Goal: Task Accomplishment & Management: Manage account settings

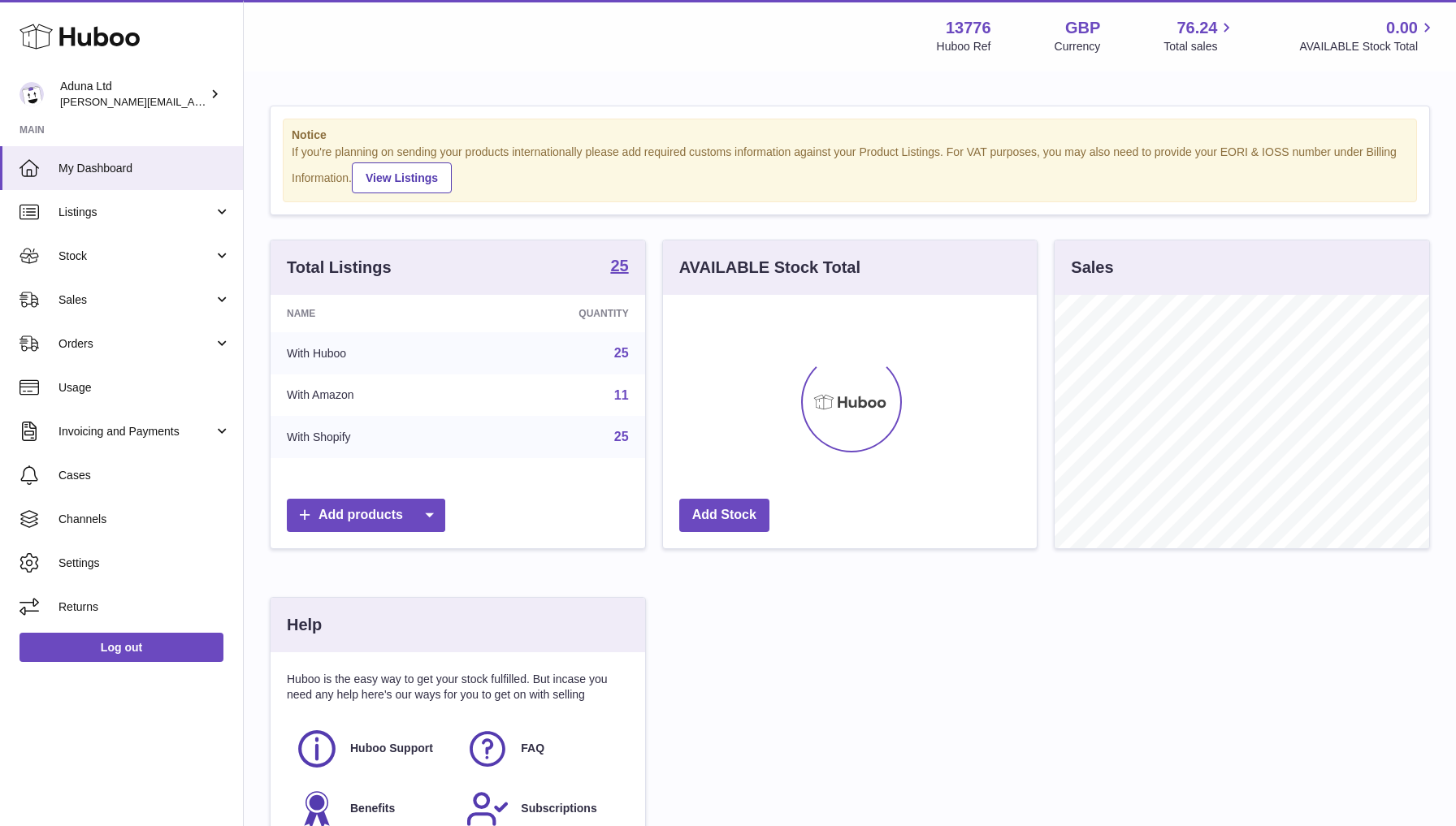
scroll to position [253, 374]
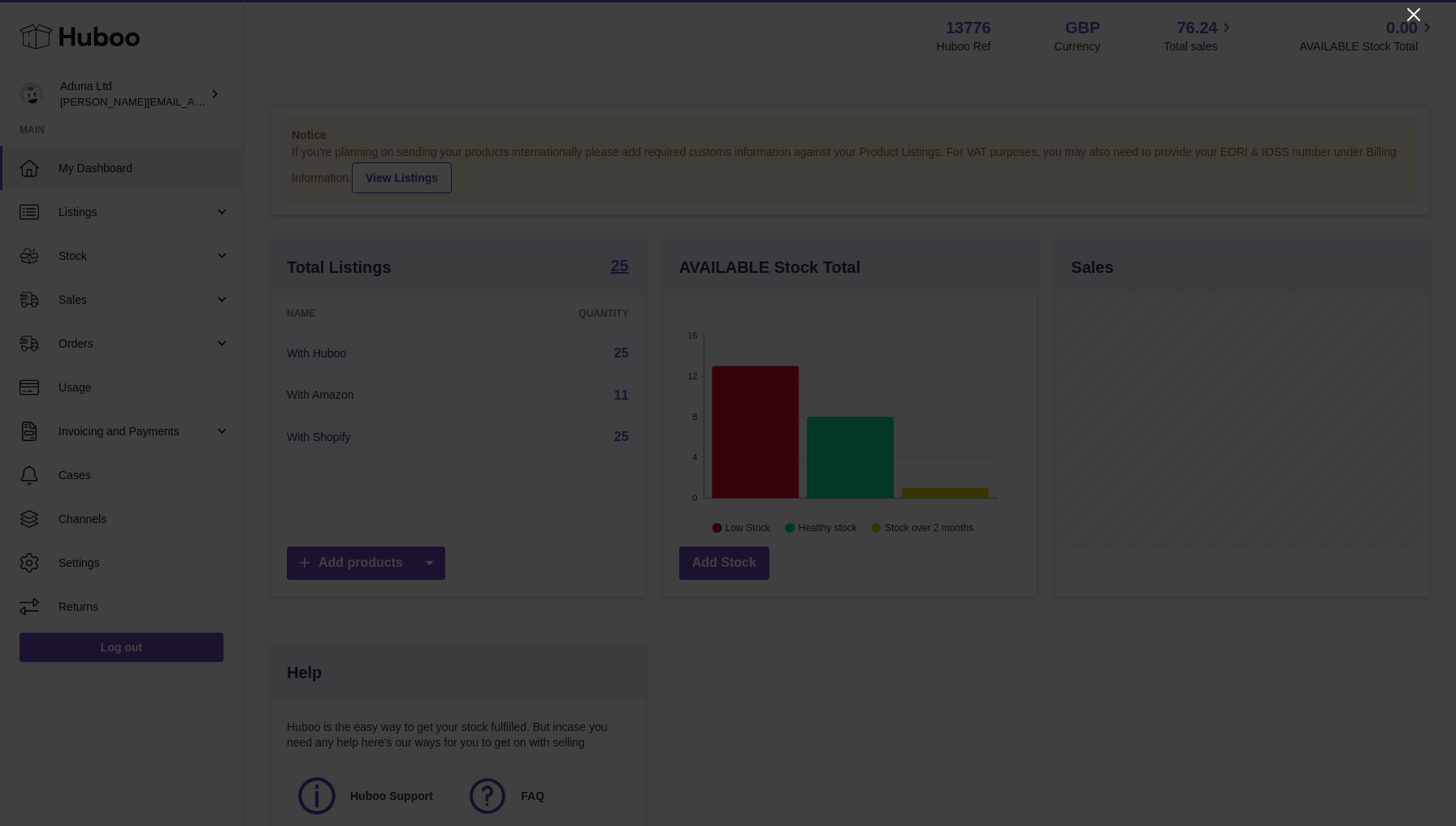
click at [1418, 16] on icon "Close" at bounding box center [1414, 14] width 20 height 20
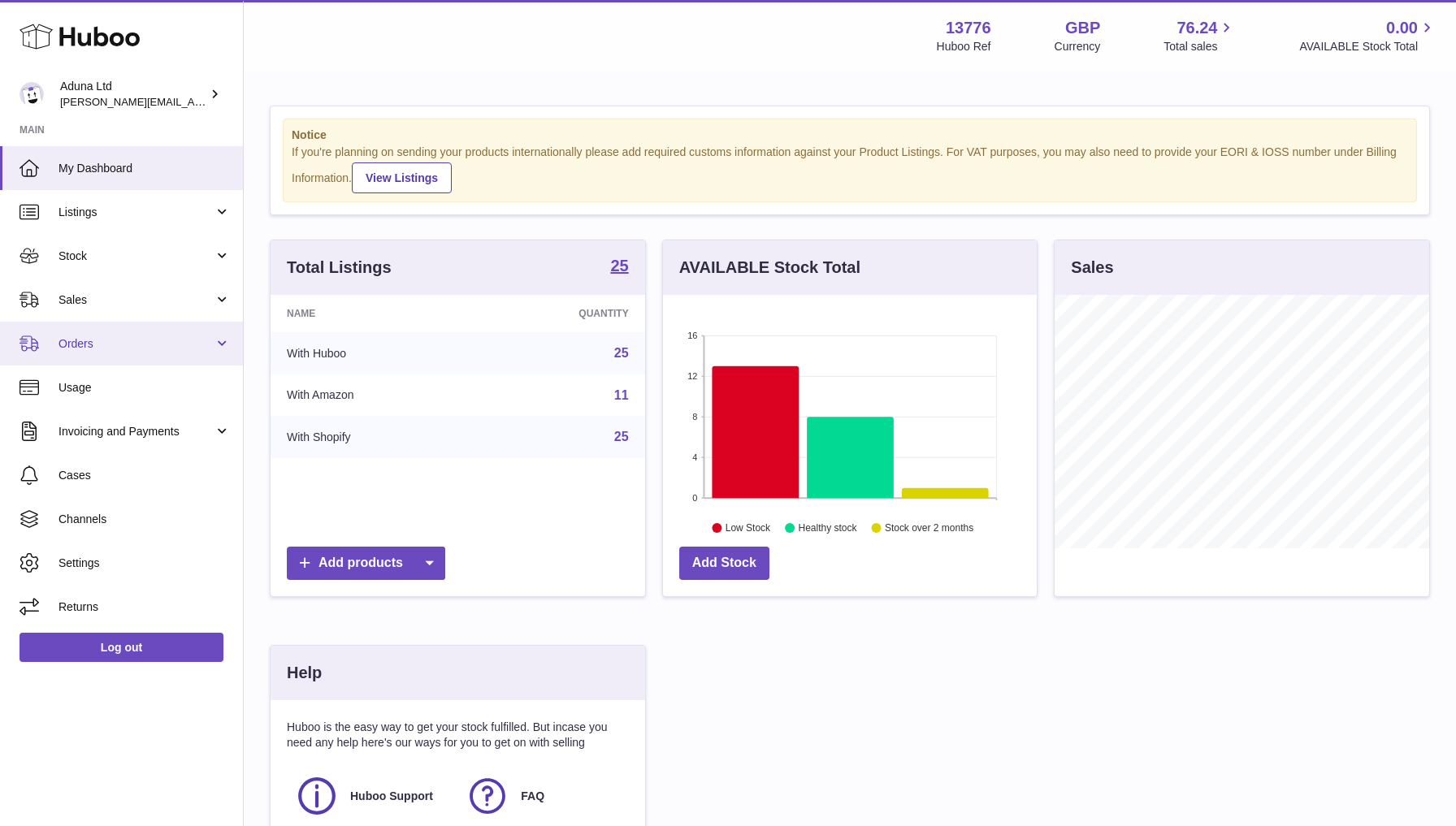
click at [124, 331] on link "Orders" at bounding box center [121, 343] width 243 height 44
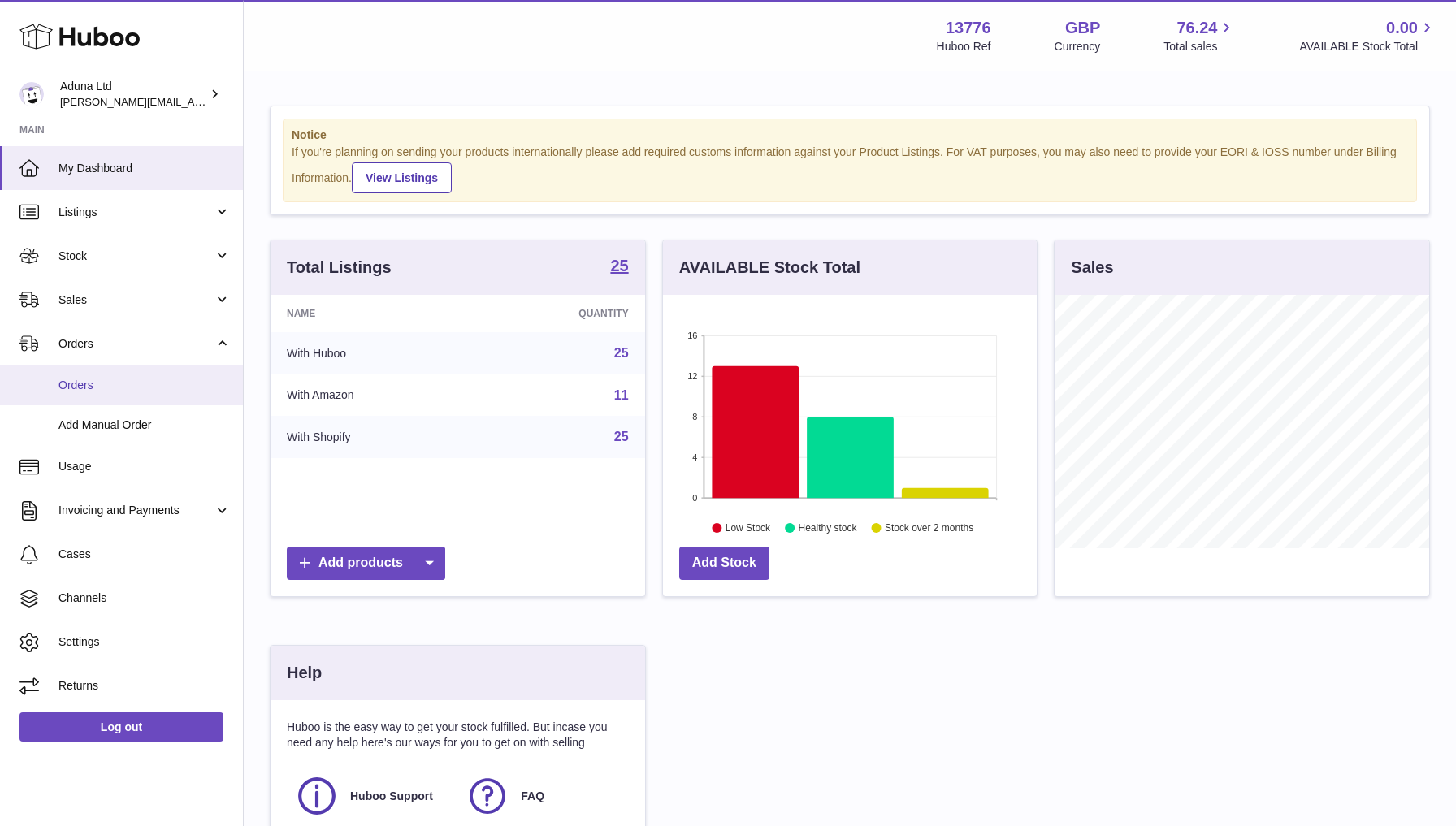
click at [104, 380] on span "Orders" at bounding box center [145, 384] width 172 height 15
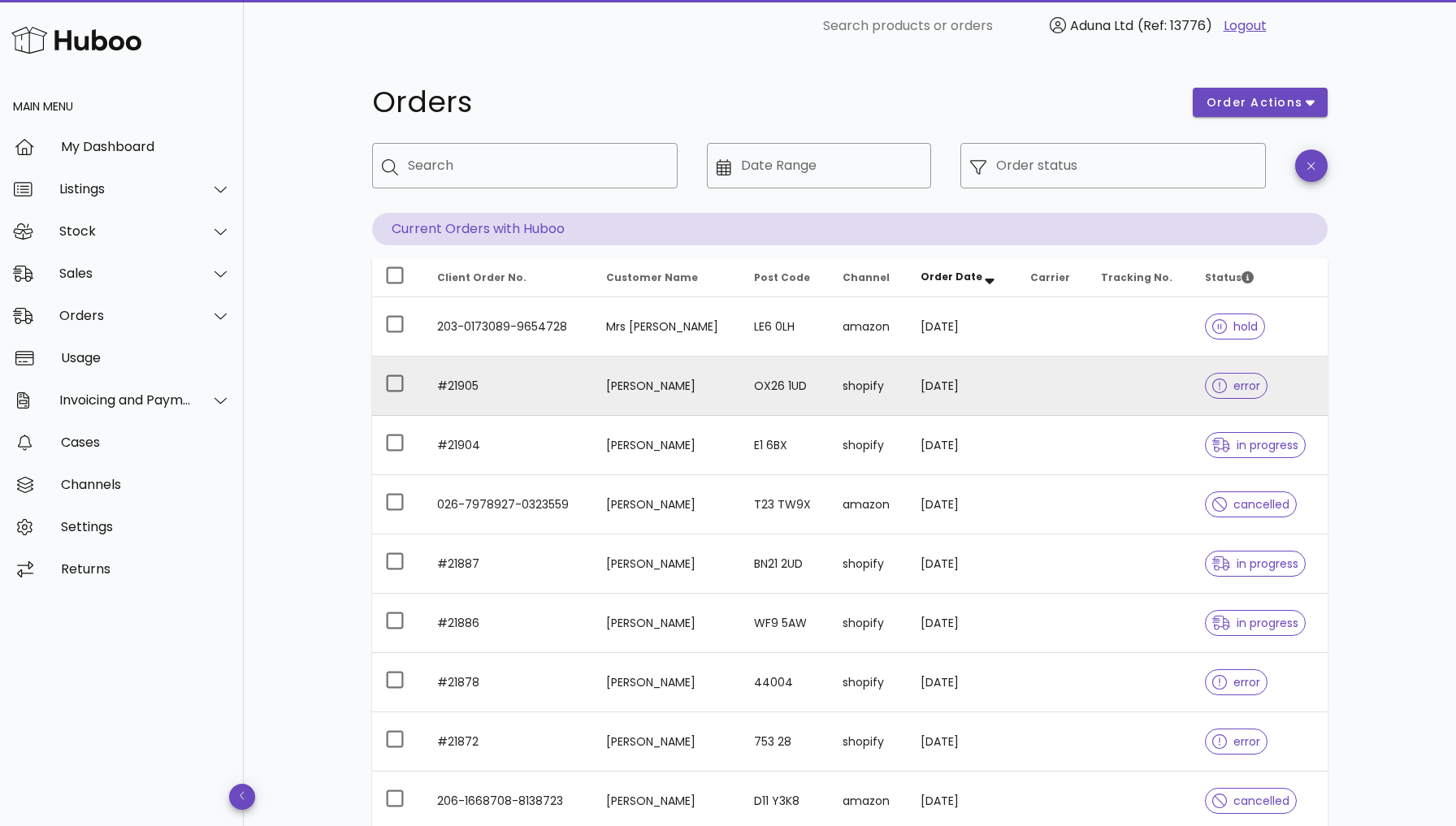
click at [1232, 382] on span "error" at bounding box center [1237, 385] width 48 height 12
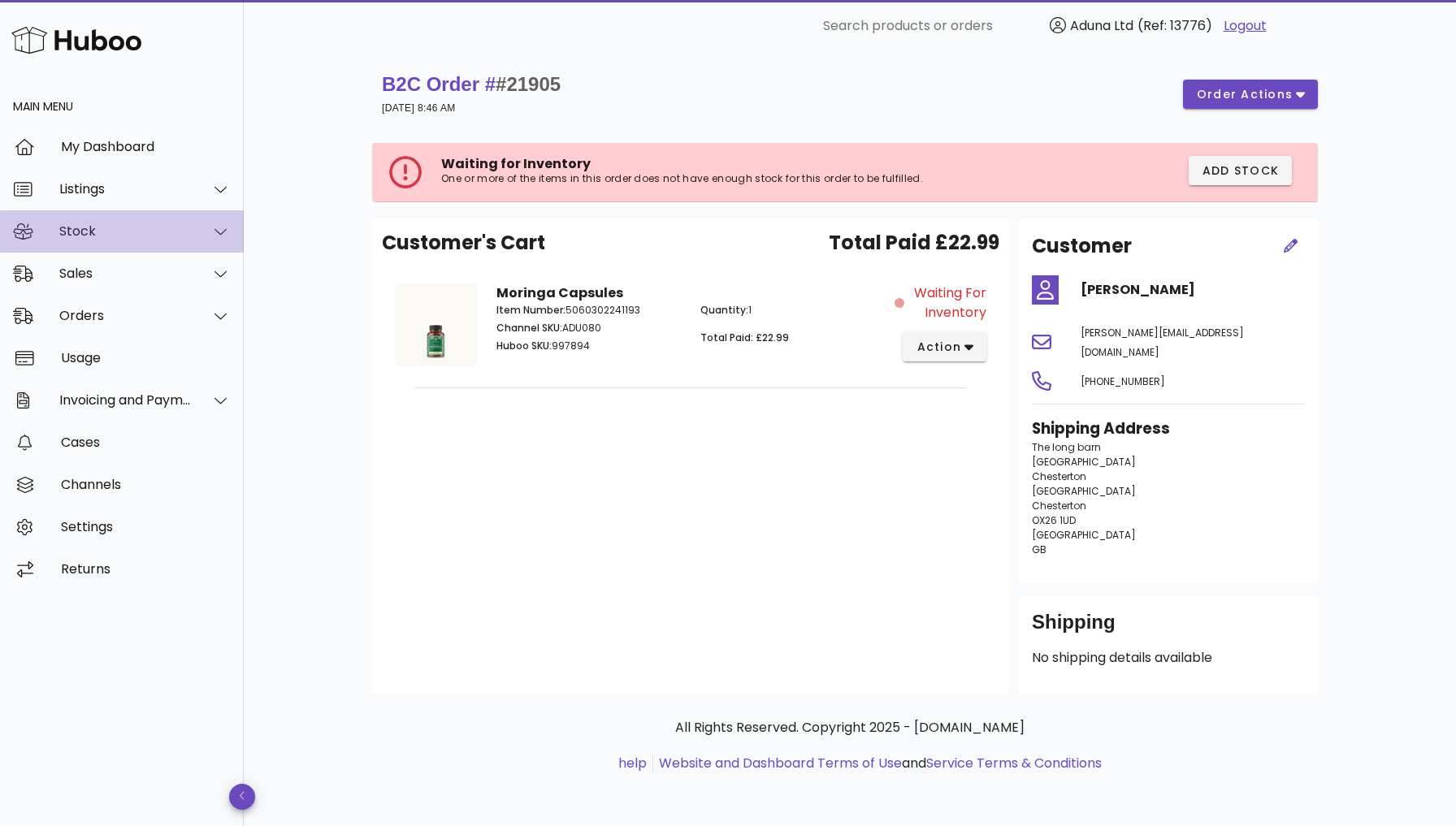
click at [116, 237] on div "Stock" at bounding box center [125, 230] width 132 height 15
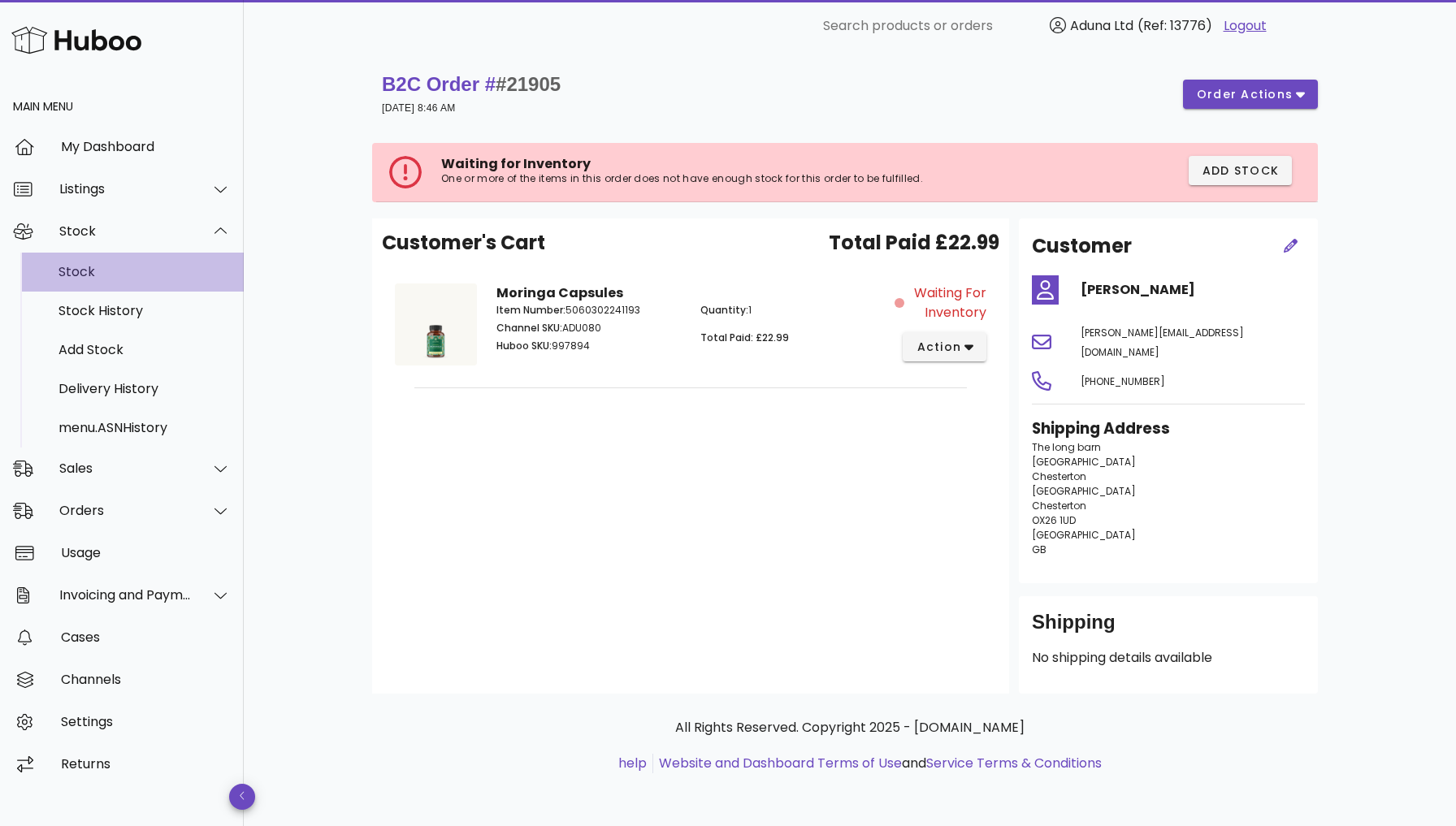
click at [112, 271] on div "Stock" at bounding box center [145, 271] width 172 height 15
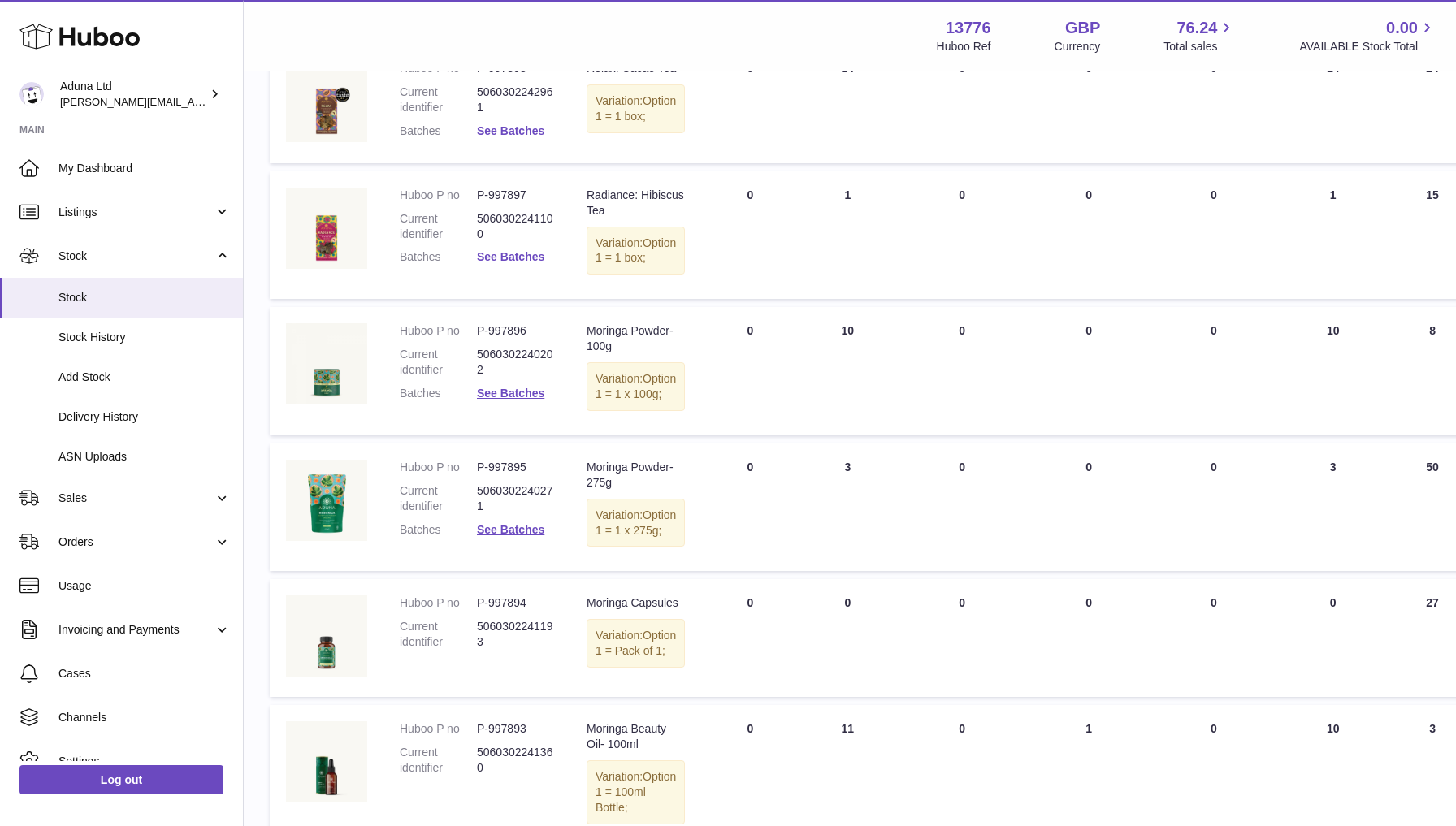
scroll to position [852, 0]
click at [89, 534] on span "Orders" at bounding box center [136, 541] width 155 height 15
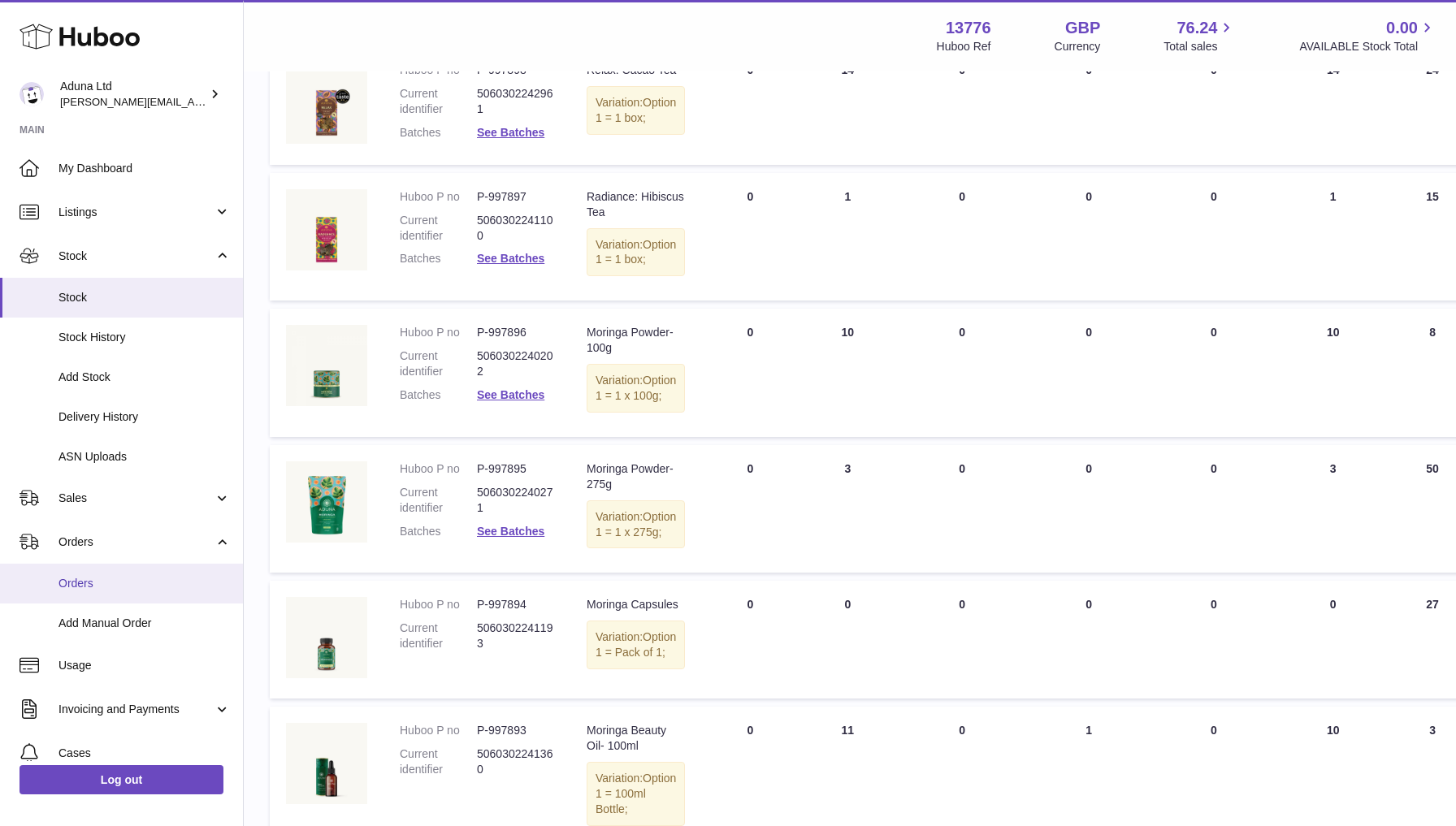
click at [83, 584] on span "Orders" at bounding box center [145, 583] width 172 height 15
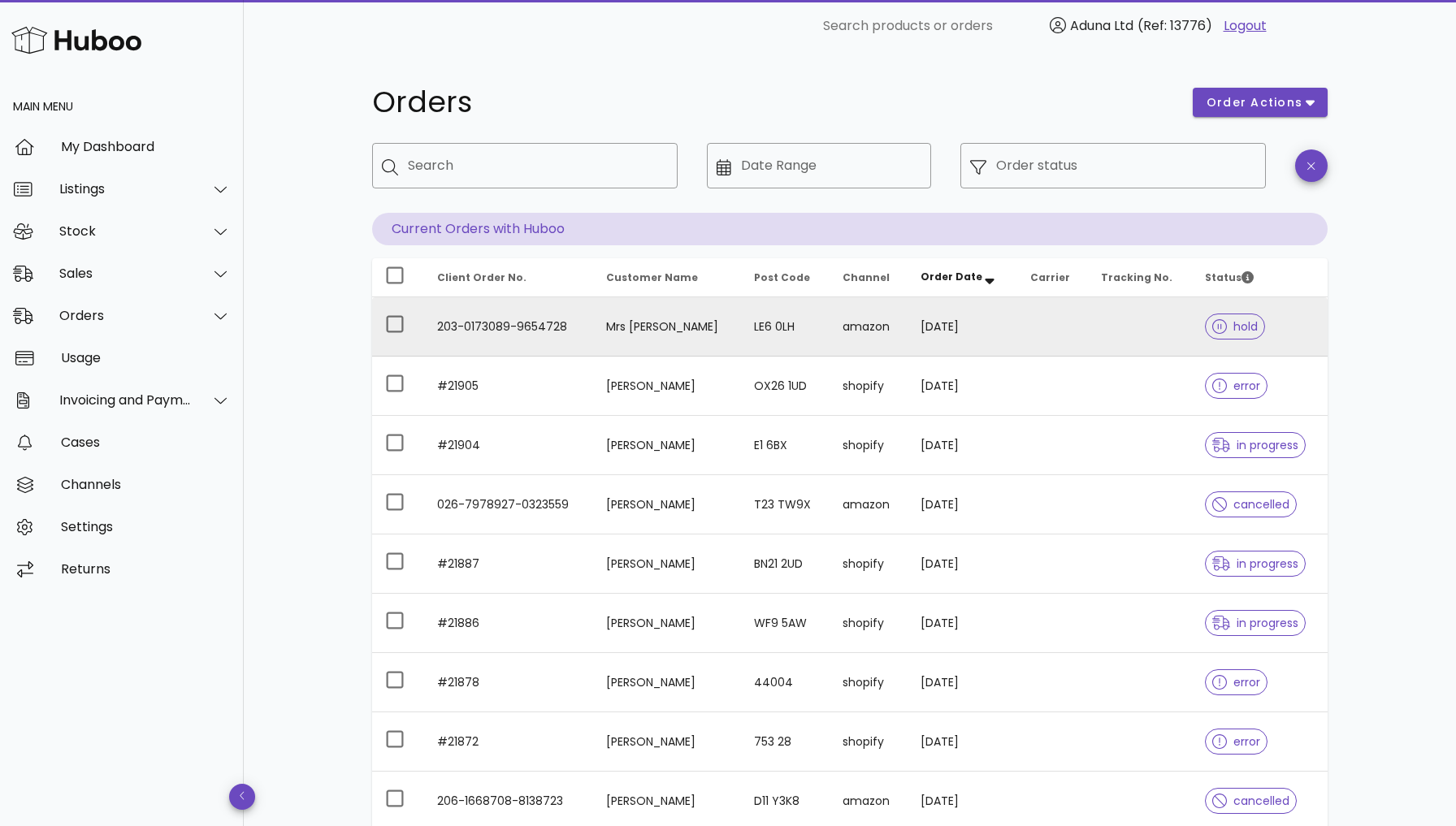
click at [533, 318] on td "203-0173089-9654728" at bounding box center [508, 326] width 169 height 59
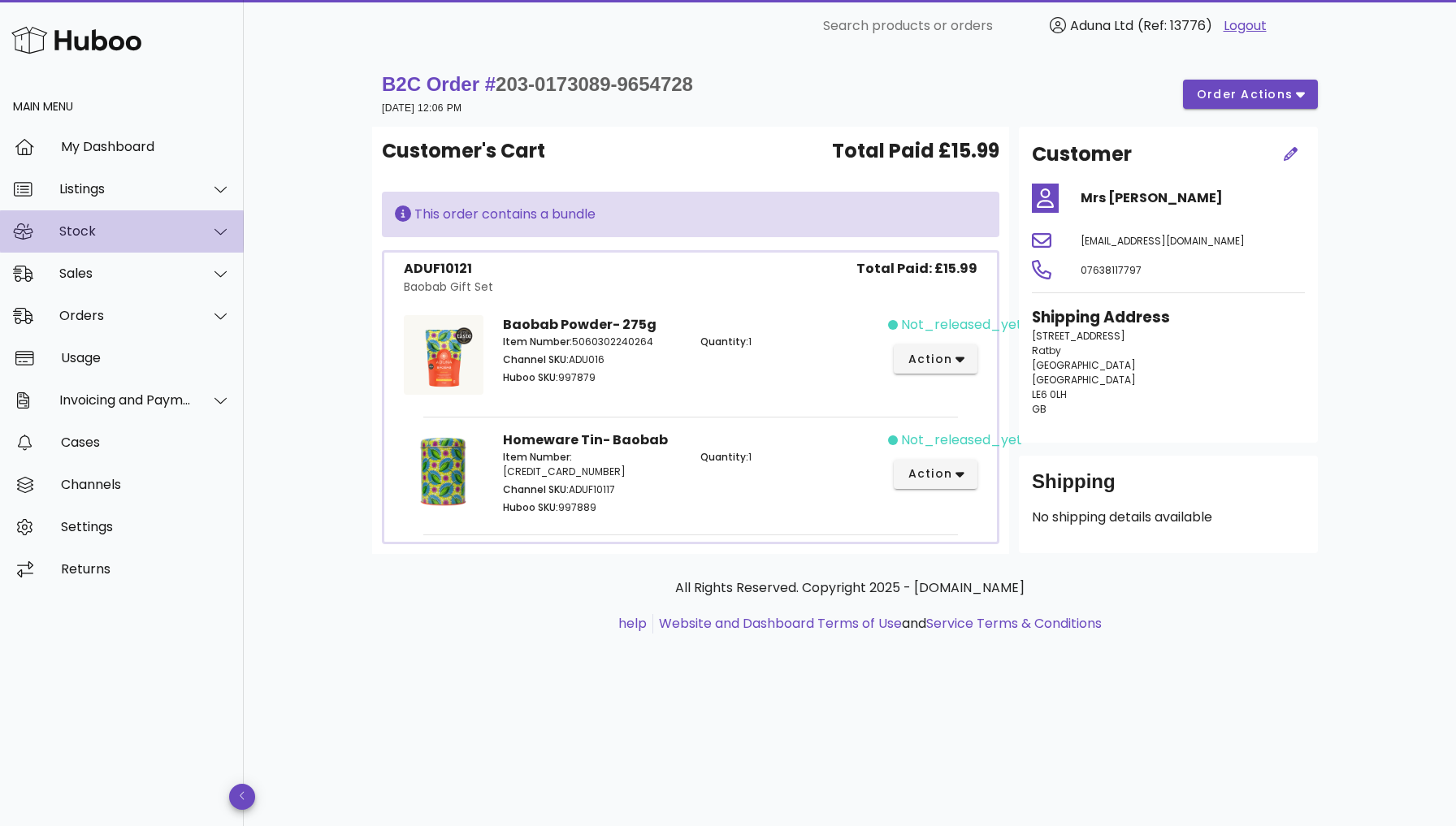
click at [120, 223] on div "Stock" at bounding box center [121, 231] width 244 height 42
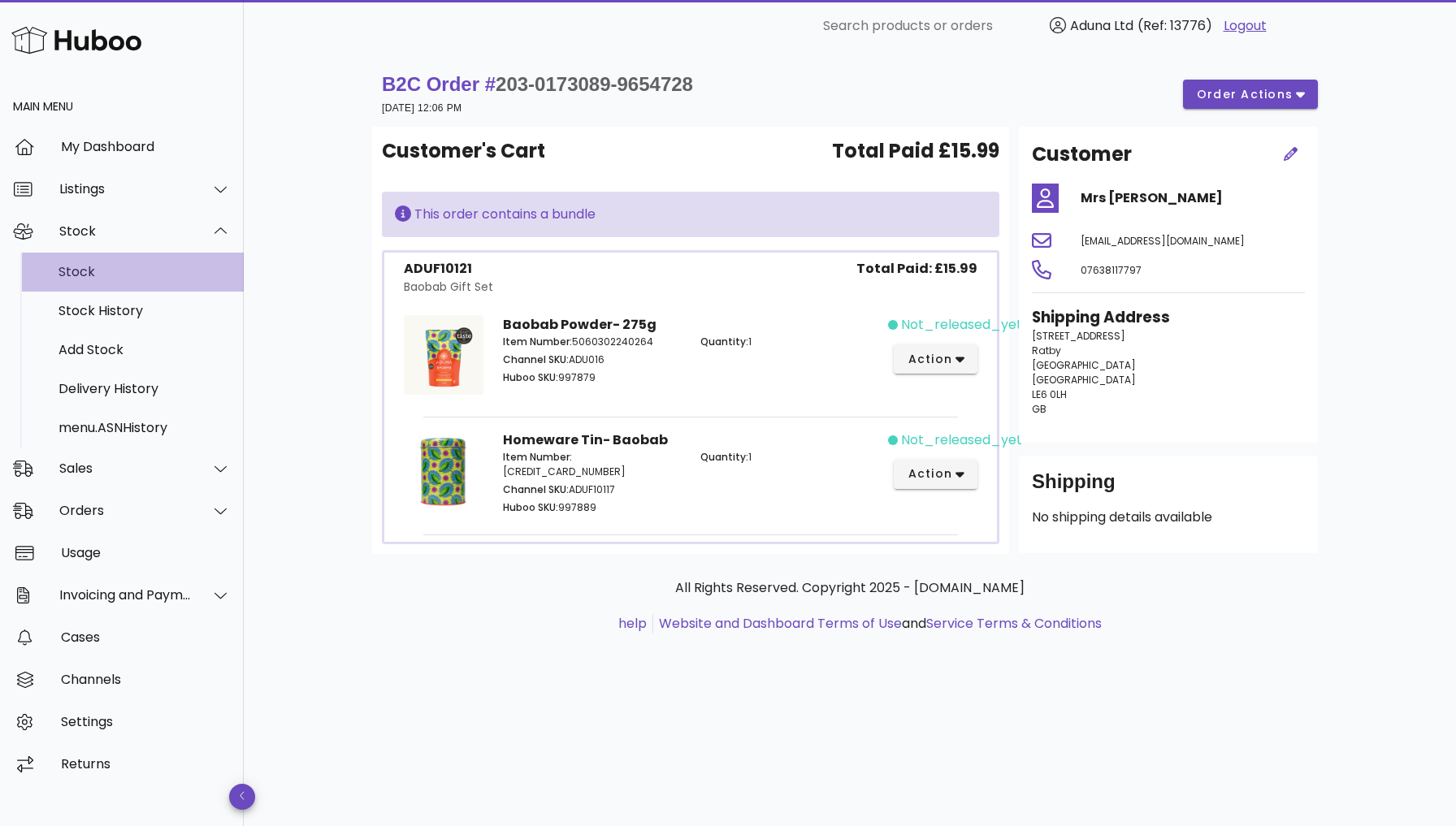
click at [115, 268] on div "Stock" at bounding box center [145, 271] width 172 height 15
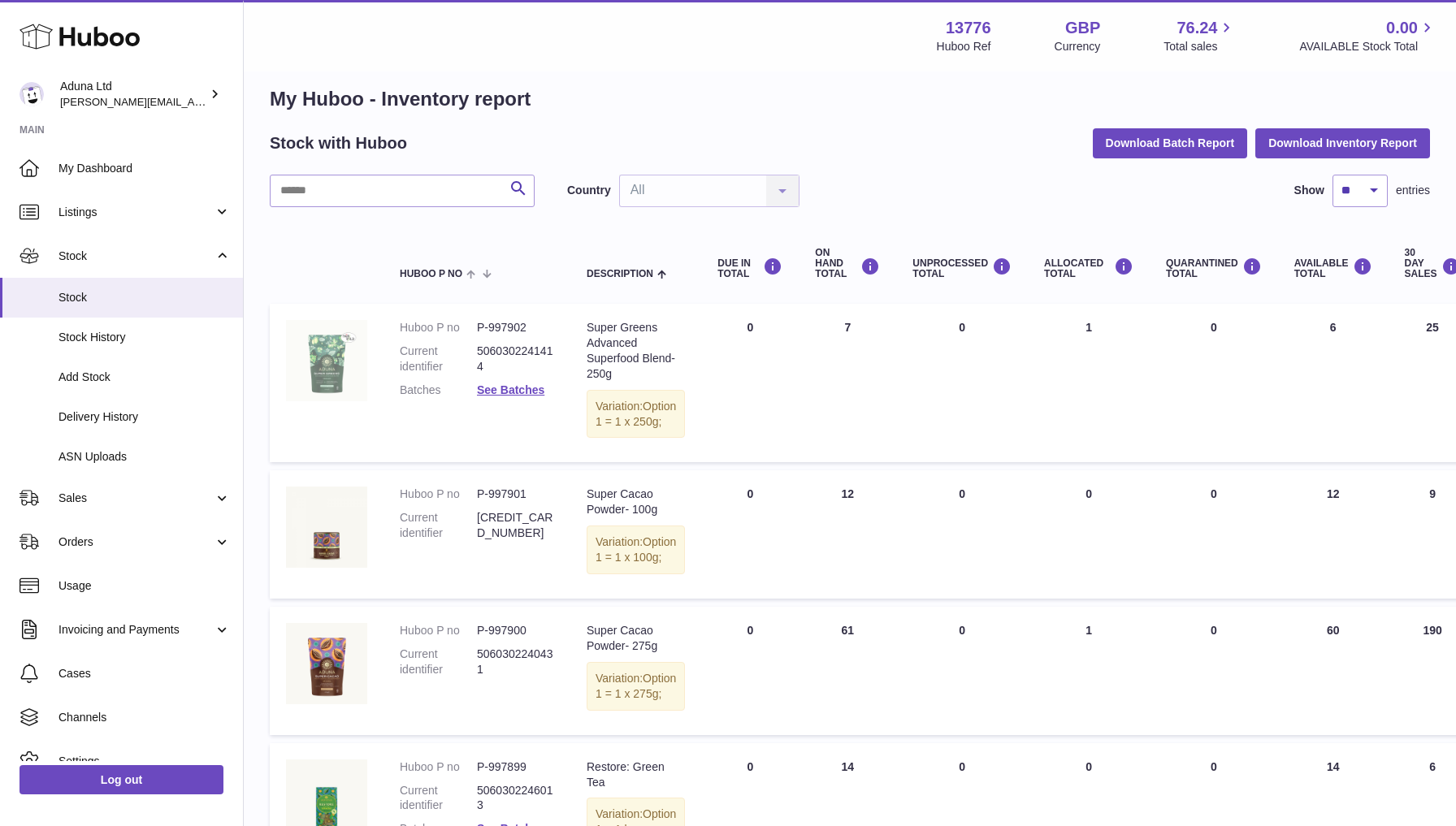
scroll to position [21, 1]
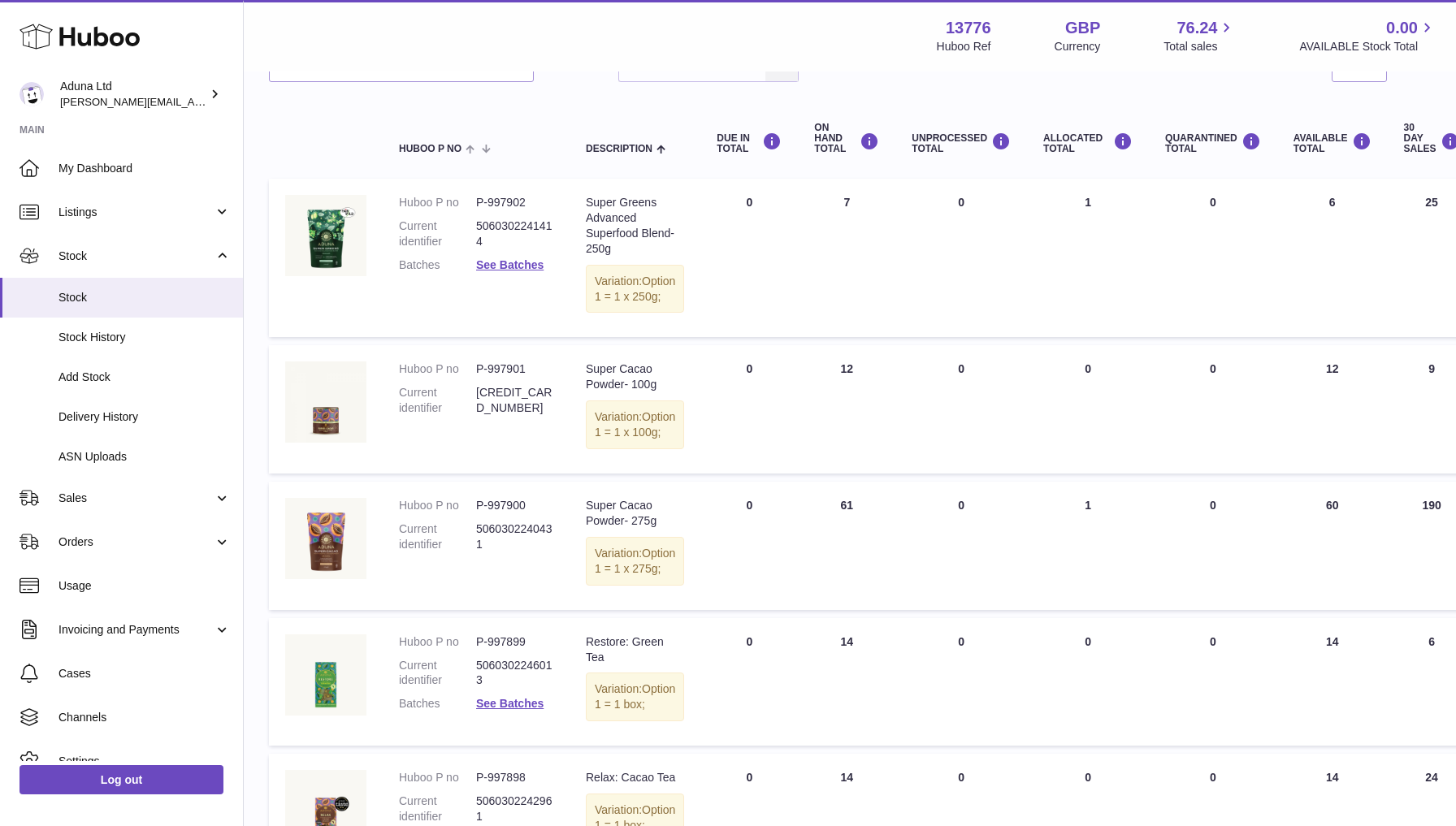
click at [363, 357] on td at bounding box center [326, 409] width 114 height 128
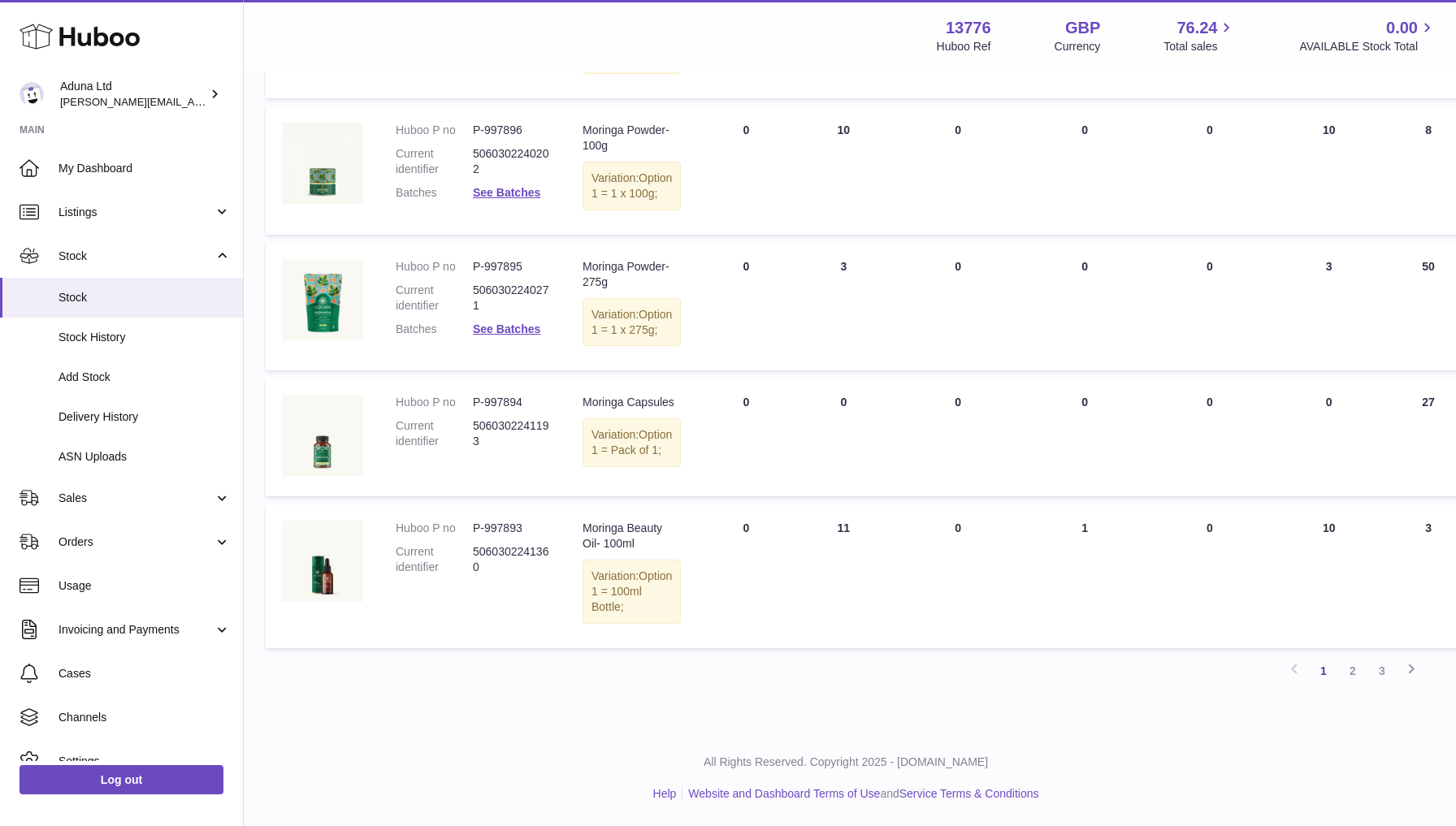
scroll to position [1187, 4]
click at [1351, 668] on link "2" at bounding box center [1353, 671] width 29 height 29
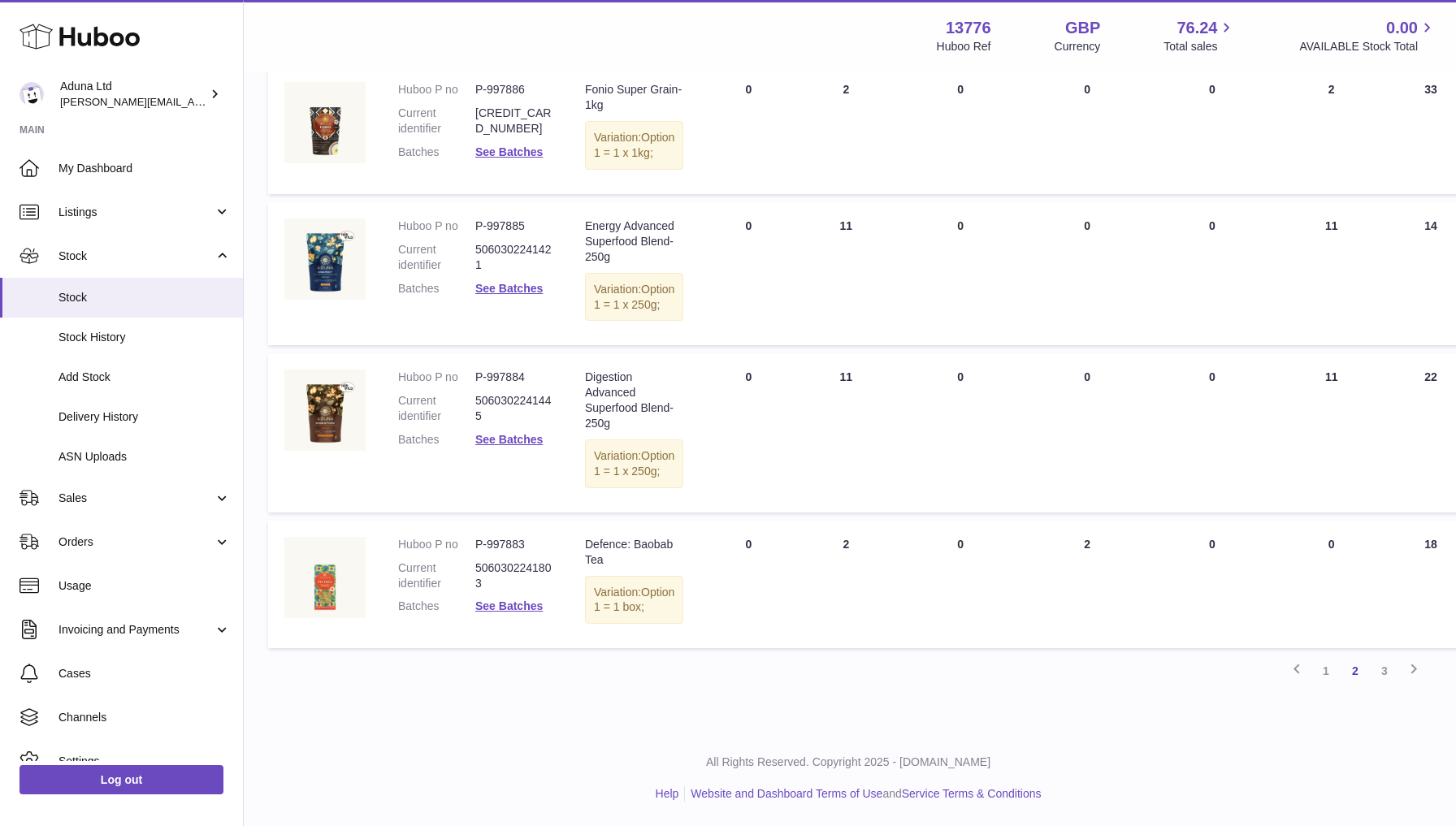
scroll to position [1216, 2]
click at [1380, 670] on link "3" at bounding box center [1384, 671] width 29 height 29
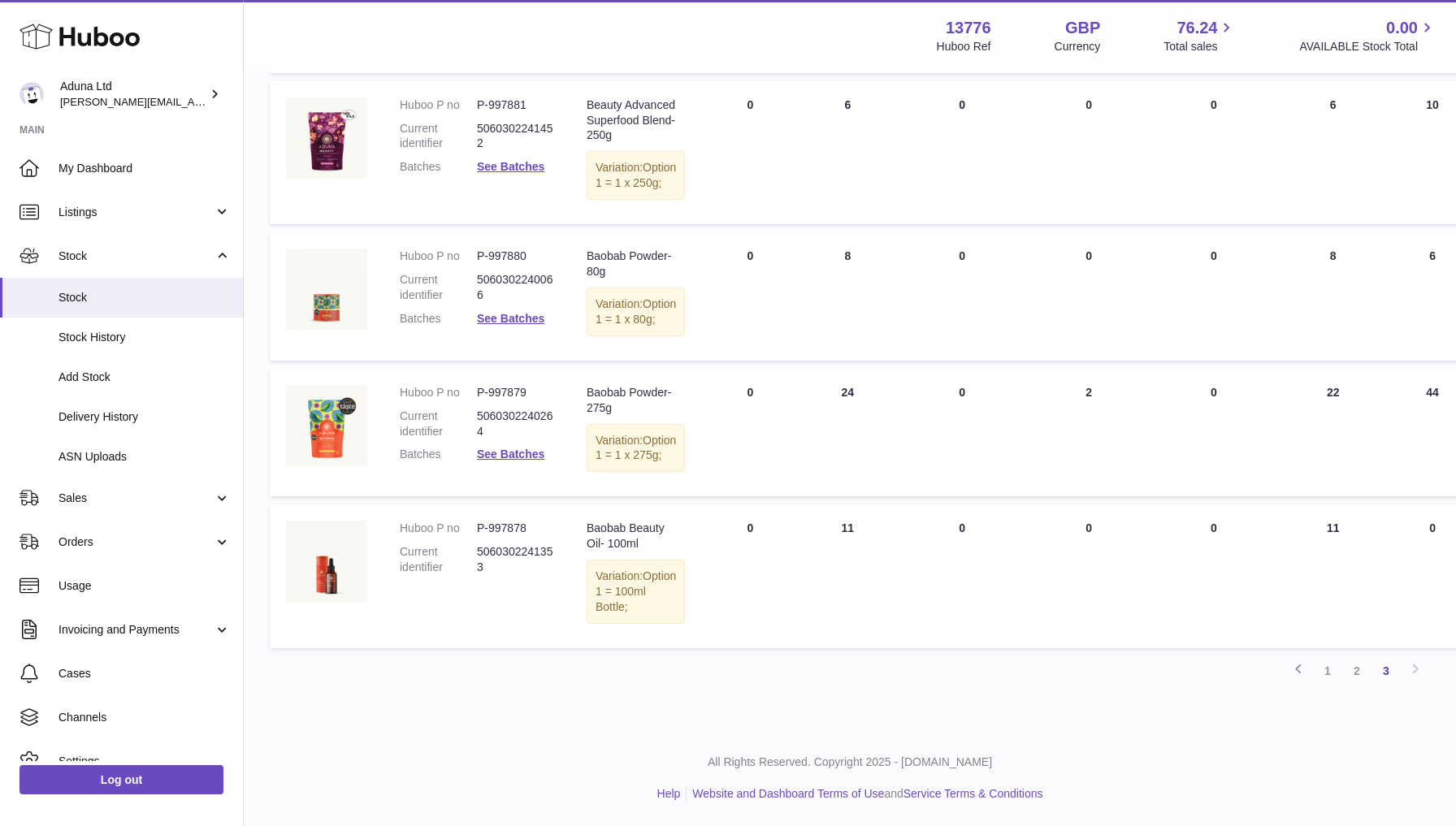
scroll to position [448, 0]
click at [1357, 674] on link "2" at bounding box center [1357, 671] width 29 height 29
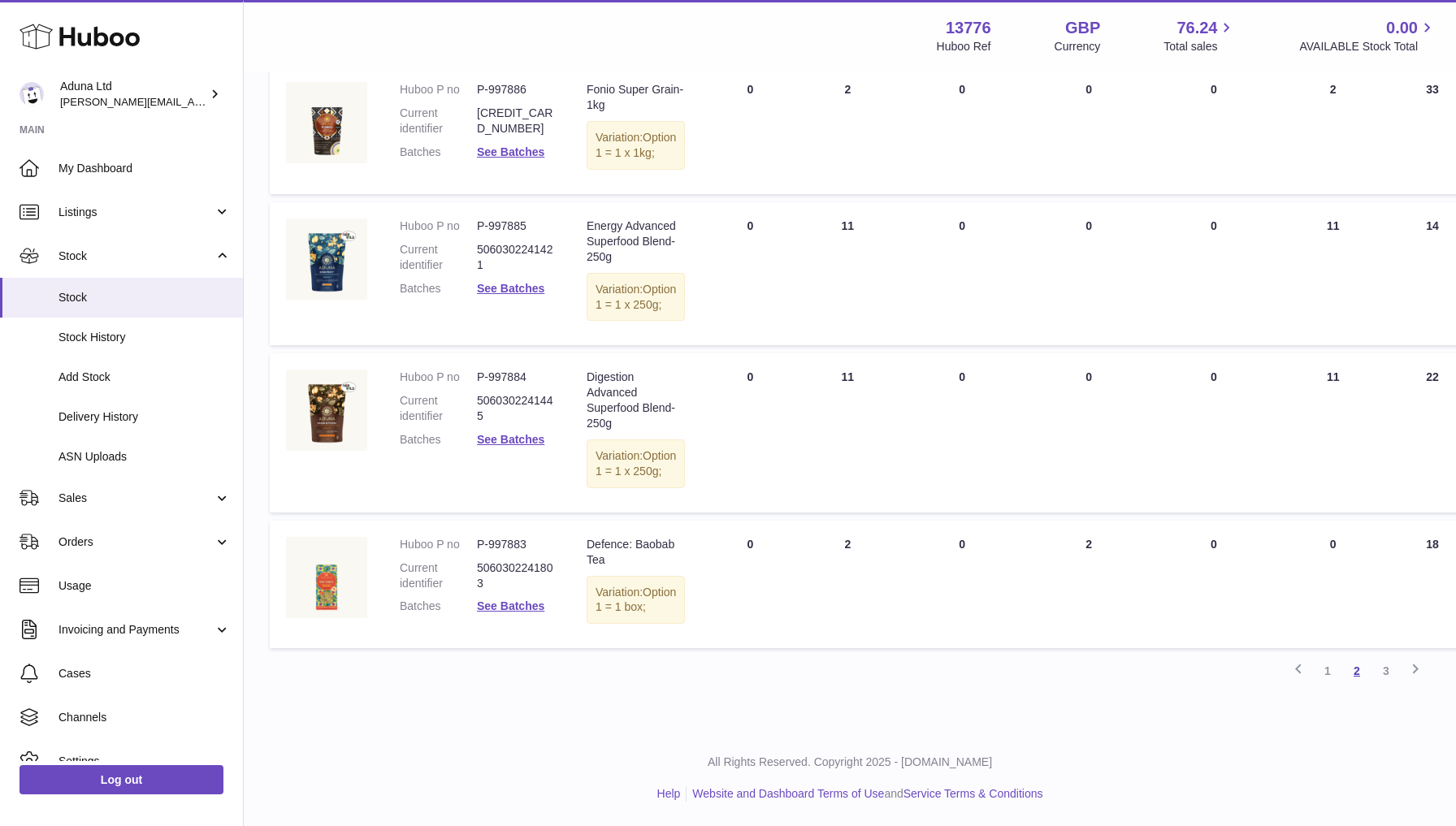
scroll to position [1216, 0]
click at [1331, 673] on link "1" at bounding box center [1328, 671] width 29 height 29
